Goal: Information Seeking & Learning: Learn about a topic

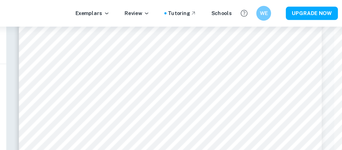
scroll to position [24, 19]
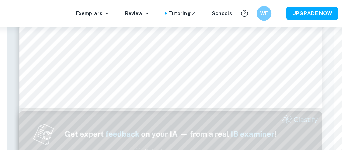
type input "1"
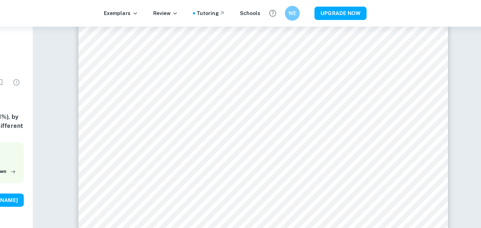
scroll to position [87, 0]
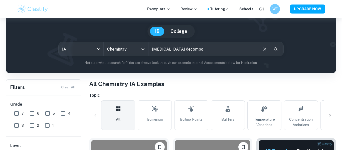
scroll to position [39, 0]
type input "[MEDICAL_DATA] decomposition"
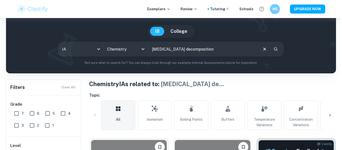
scroll to position [208, 0]
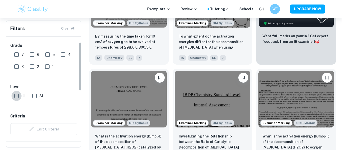
click at [14, 91] on input "HL" at bounding box center [17, 96] width 10 height 10
checkbox input "true"
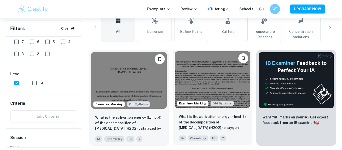
scroll to position [146, 0]
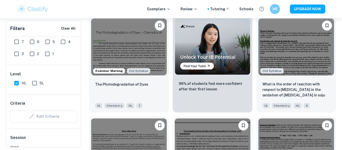
scroll to position [886, 0]
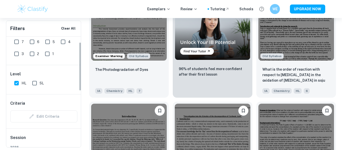
click at [30, 40] on input "6" at bounding box center [32, 42] width 10 height 10
checkbox input "true"
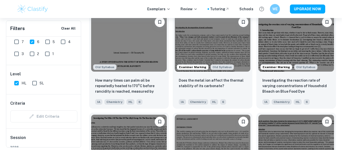
scroll to position [975, 0]
